Goal: Check status: Check status

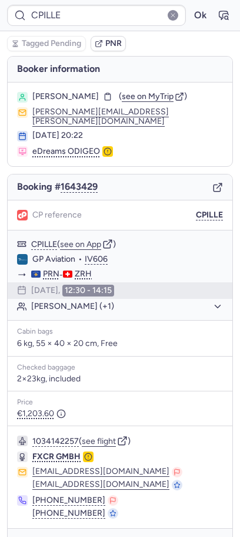
click at [222, 12] on icon "button" at bounding box center [224, 15] width 12 height 12
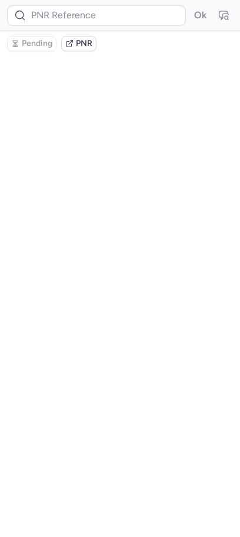
type input "CPHAYF"
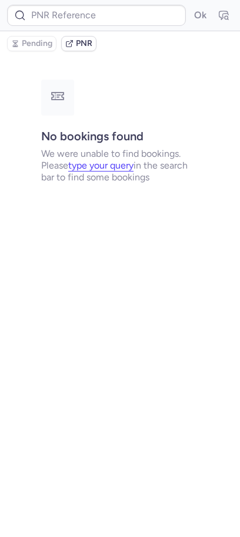
type input "CPKICC"
type input "CPILLE"
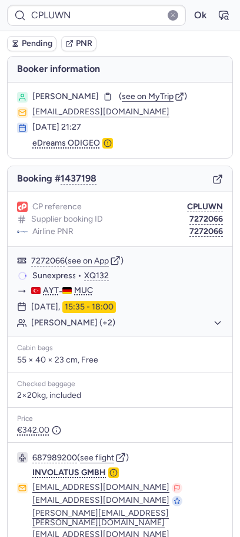
type input "CPLJKF"
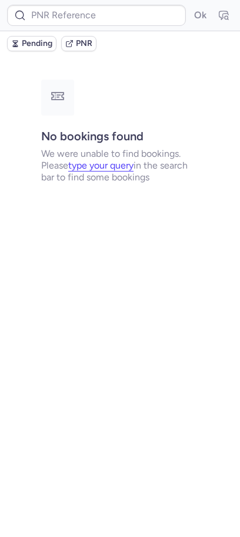
type input "CPBM9G"
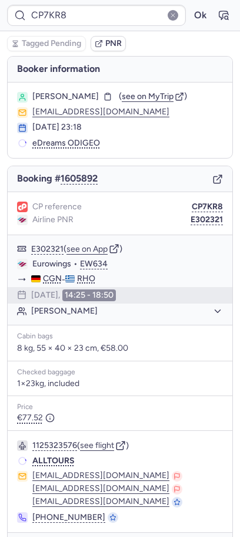
type input "CPBM9G"
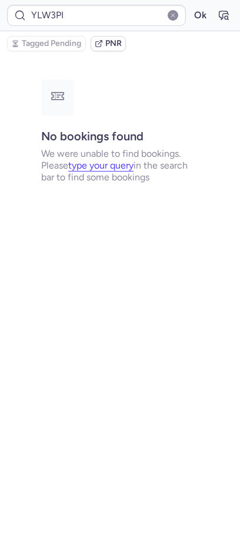
type input "CPLJKF"
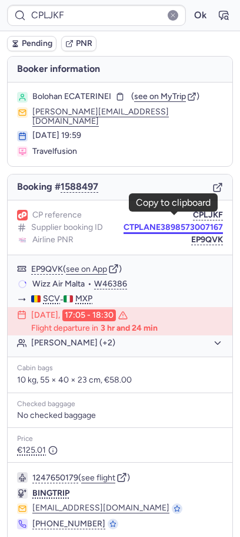
scroll to position [35, 0]
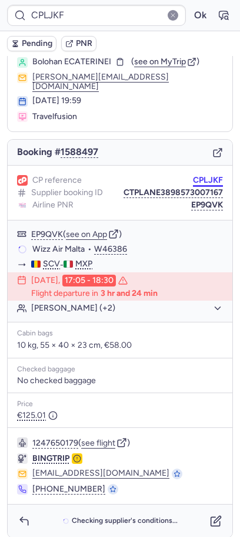
click at [212, 176] on button "CPLJKF" at bounding box center [208, 180] width 30 height 9
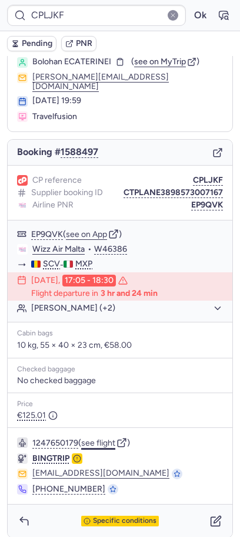
click at [98, 439] on button "see flight" at bounding box center [98, 443] width 34 height 9
click at [202, 17] on button "Ok" at bounding box center [200, 15] width 19 height 19
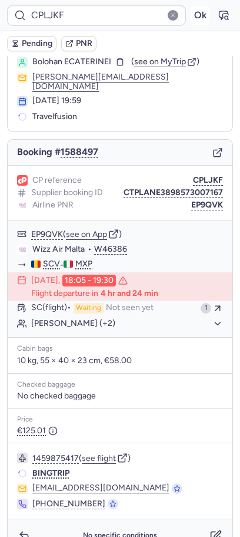
click at [202, 17] on button "Ok" at bounding box center [200, 15] width 19 height 19
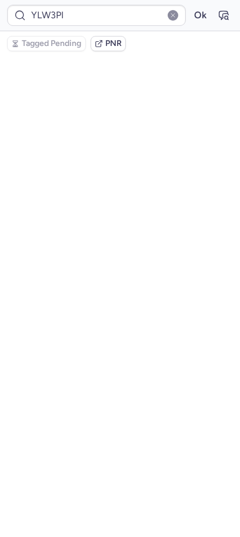
scroll to position [0, 0]
type input "CPV4VU"
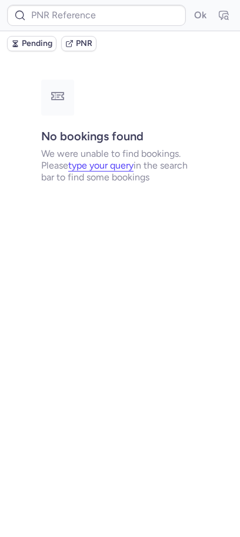
type input "10812520410364"
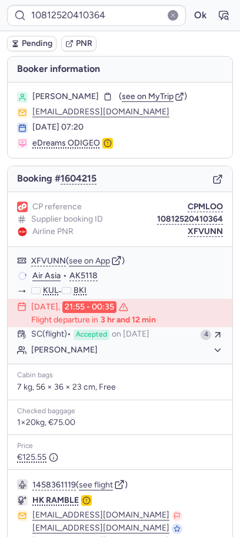
type input "CPLJKF"
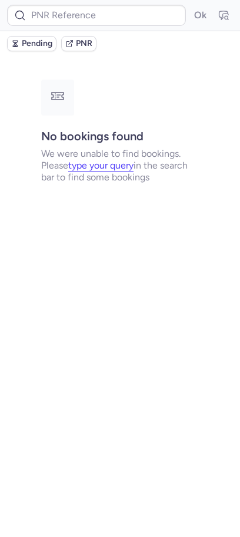
type input "CPCEKM"
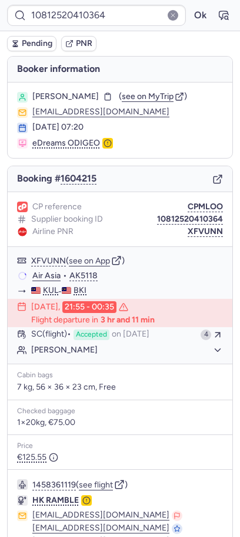
type input "CPBM9G"
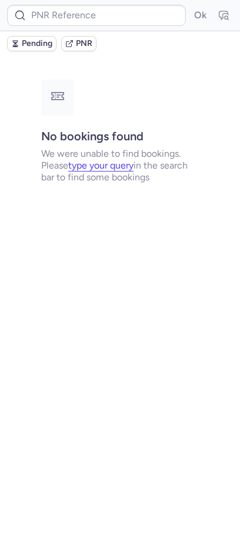
type input "CPV4VU"
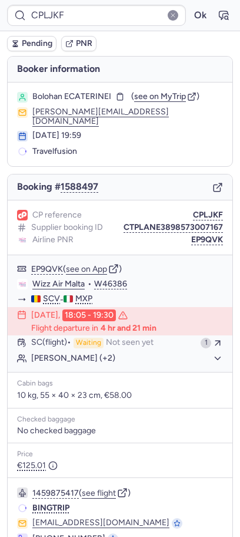
type input "CP7KR8"
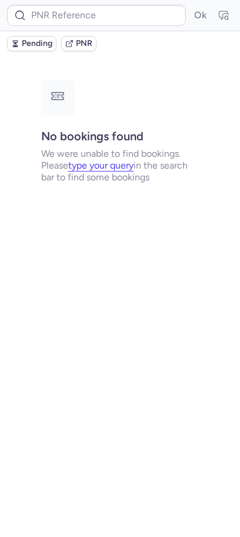
type input "CPUINE"
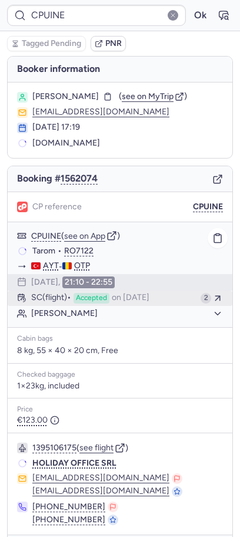
scroll to position [39, 0]
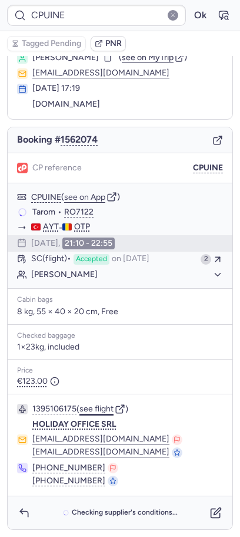
click at [99, 410] on button "see flight" at bounding box center [97, 408] width 34 height 9
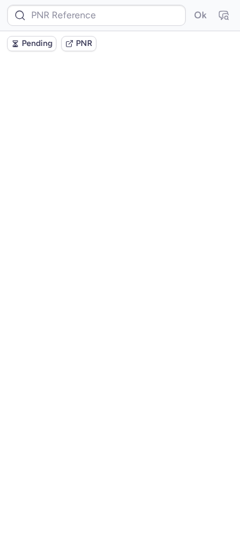
scroll to position [0, 0]
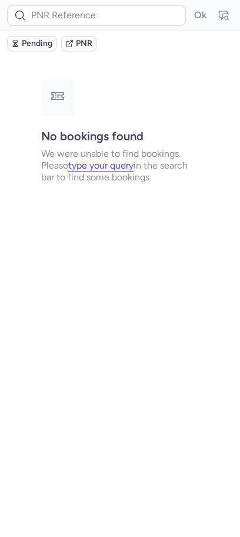
type input "CPUINE"
